Goal: Task Accomplishment & Management: Manage account settings

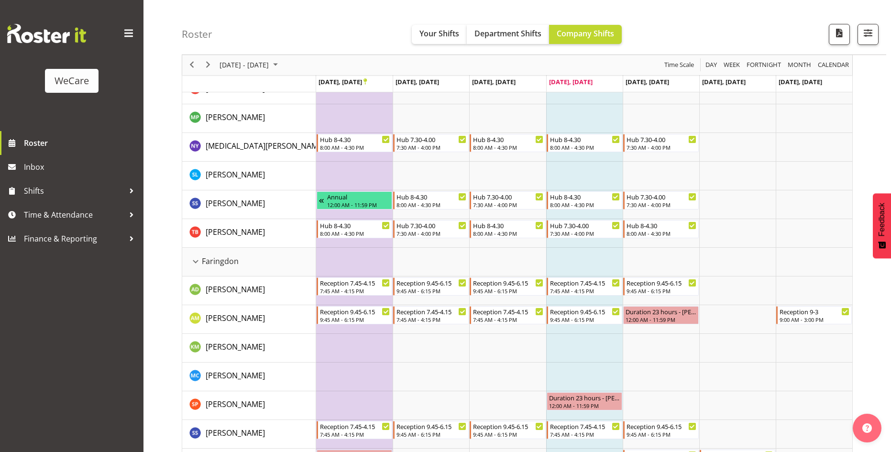
scroll to position [287, 0]
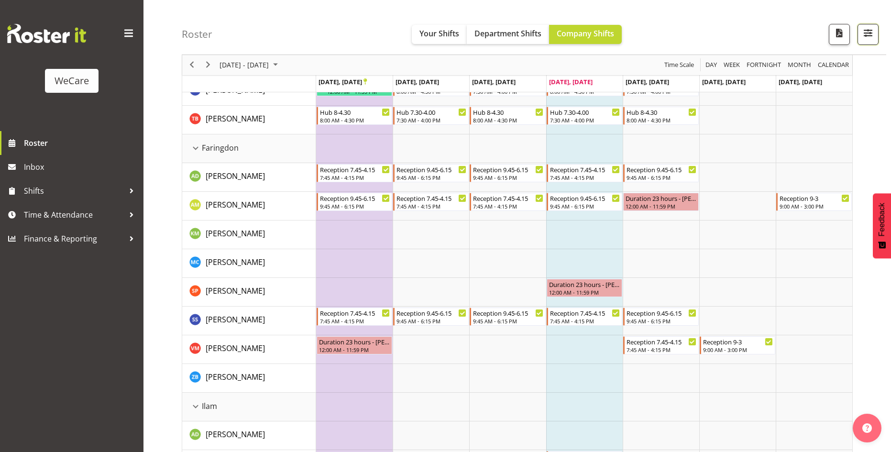
click at [871, 33] on span "button" at bounding box center [868, 33] width 12 height 12
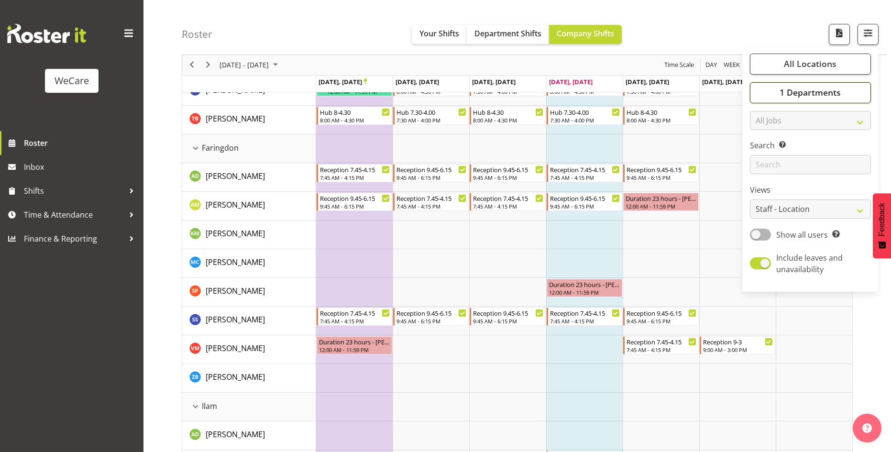
click at [833, 89] on span "1 Departments" at bounding box center [810, 92] width 61 height 11
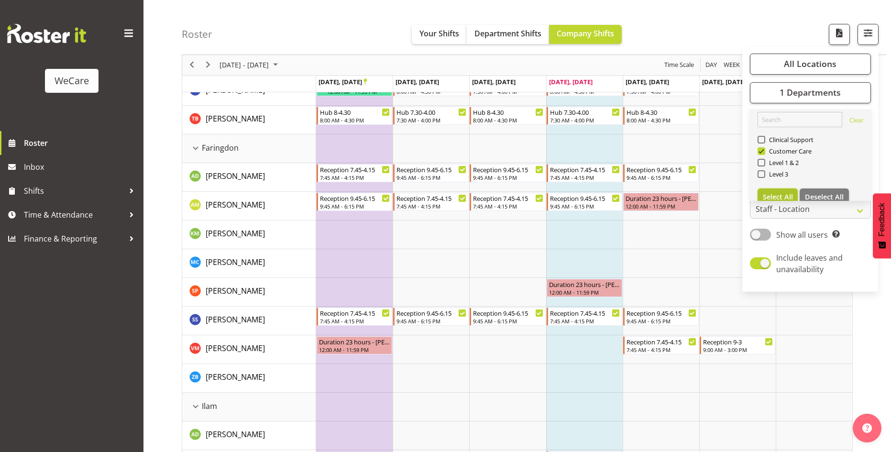
click at [781, 194] on span "Select All" at bounding box center [778, 196] width 30 height 9
checkbox input "true"
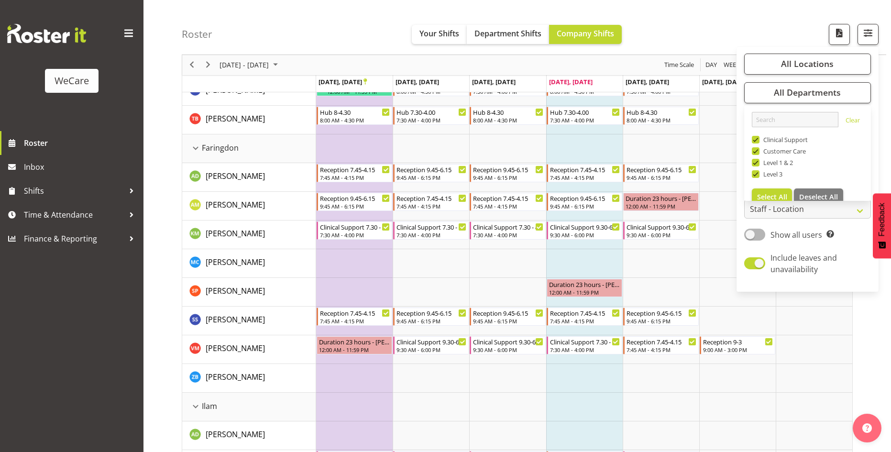
click at [693, 22] on div "Roster Your Shifts Department Shifts Company Shifts All Locations Clear Busines…" at bounding box center [534, 27] width 705 height 55
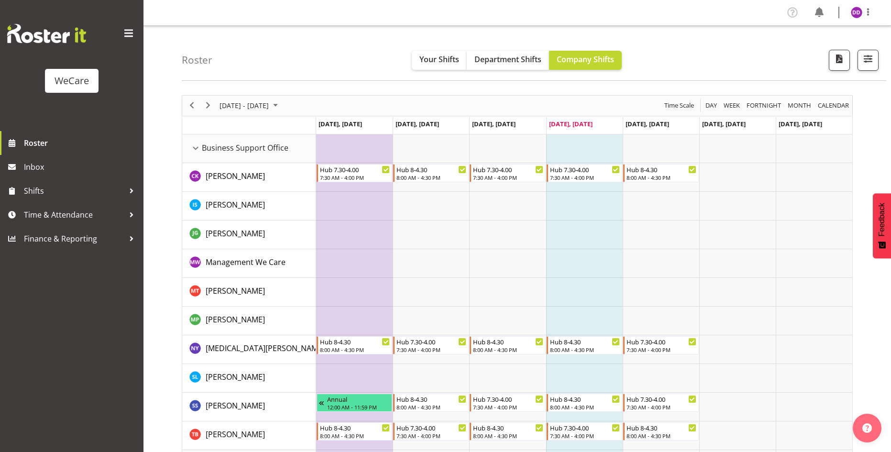
click at [851, 16] on div "Profile Log Out" at bounding box center [833, 13] width 97 height 16
click at [854, 14] on img at bounding box center [856, 12] width 11 height 11
click at [830, 56] on link "Log Out" at bounding box center [828, 50] width 92 height 17
